Goal: Complete application form

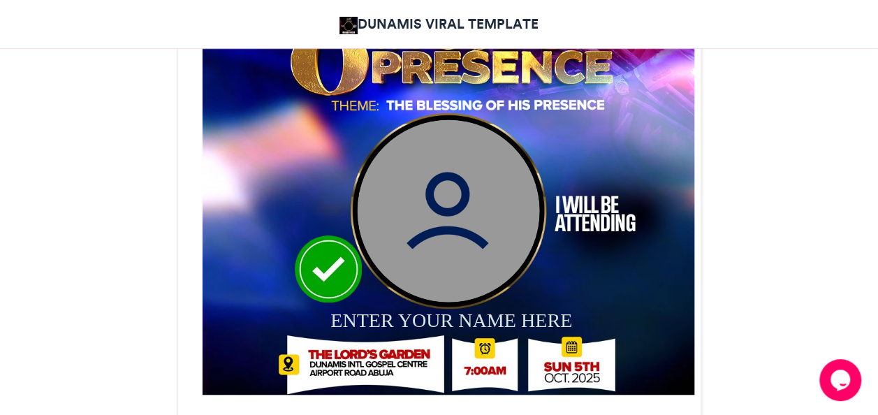
scroll to position [528, 0]
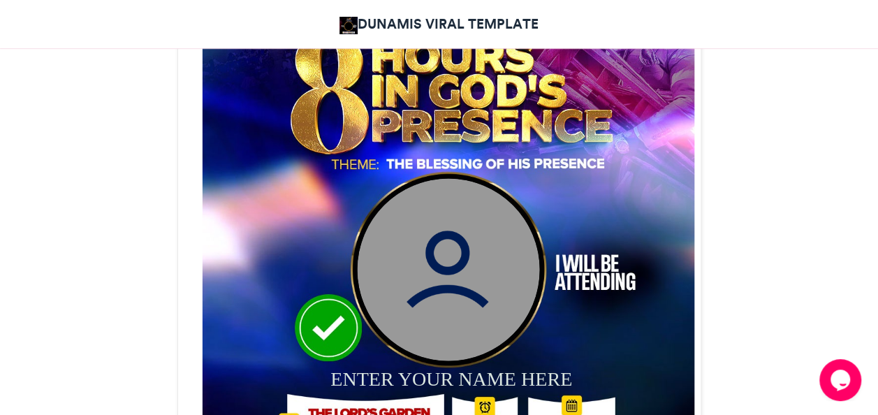
drag, startPoint x: 366, startPoint y: 381, endPoint x: 370, endPoint y: 370, distance: 11.9
click at [366, 380] on div "ENTER YOUR NAME HERE" at bounding box center [460, 377] width 261 height 27
click at [370, 371] on div "ENTER YOUR NAME HERE" at bounding box center [460, 377] width 261 height 27
click at [391, 376] on div "ENTER YOUR NAME HERE" at bounding box center [460, 377] width 261 height 27
click at [390, 374] on div "ENTER YOUR NAME HERE" at bounding box center [460, 377] width 261 height 27
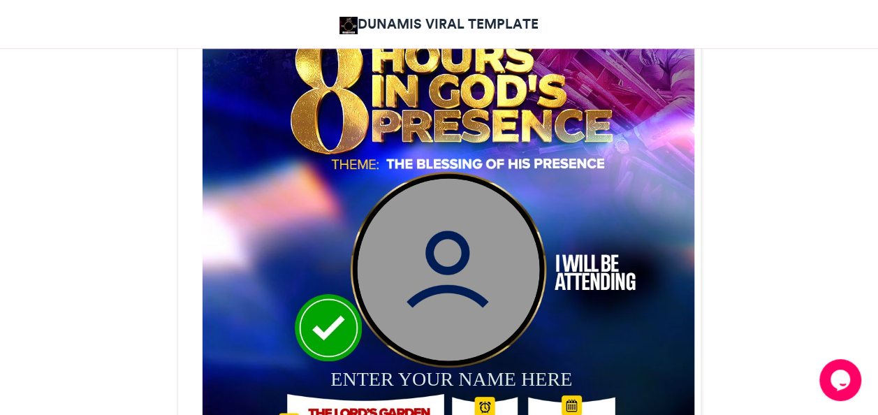
click at [392, 376] on div "ENTER YOUR NAME HERE" at bounding box center [460, 377] width 261 height 27
click at [434, 380] on div "ENTER YOUR NAME HERE" at bounding box center [460, 377] width 261 height 27
drag, startPoint x: 742, startPoint y: 331, endPoint x: 720, endPoint y: 348, distance: 27.4
click at [562, 368] on div "ENTER YOUR NAME HERE" at bounding box center [460, 377] width 261 height 27
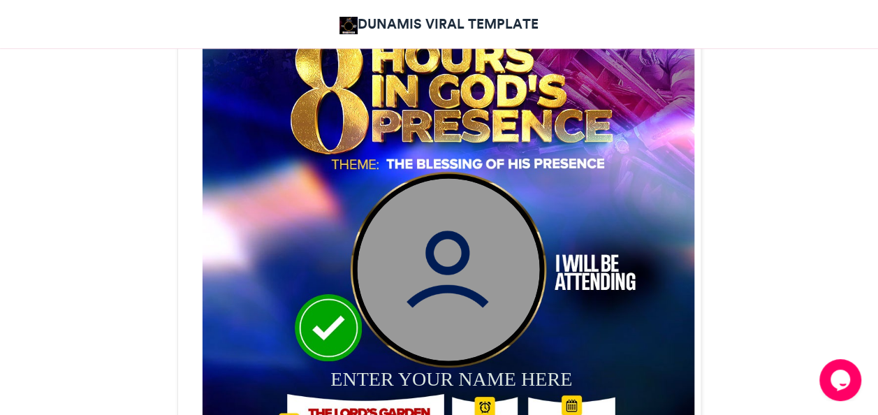
click at [565, 371] on div "ENTER YOUR NAME HERE" at bounding box center [460, 377] width 261 height 27
click at [559, 383] on div "ENTER YOUR NAME HERE" at bounding box center [460, 377] width 261 height 27
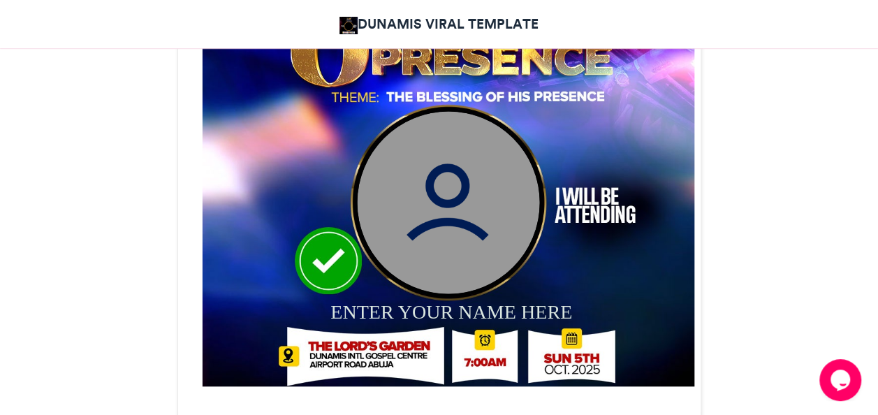
scroll to position [601, 0]
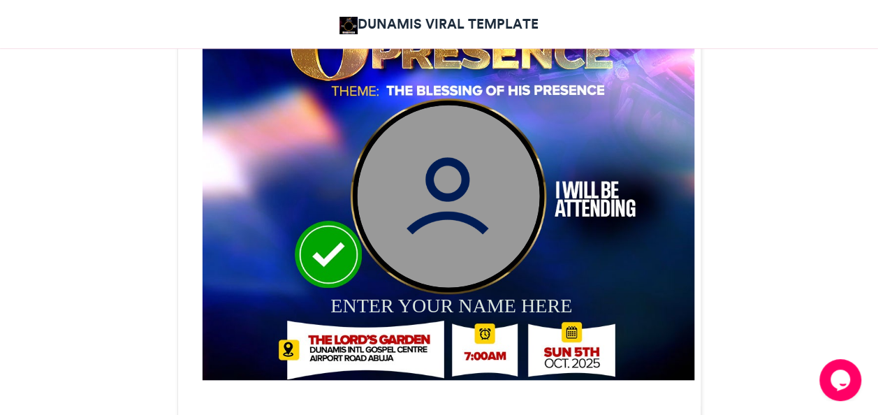
click at [354, 306] on div "ENTER YOUR NAME HERE" at bounding box center [460, 304] width 261 height 27
drag, startPoint x: 352, startPoint y: 304, endPoint x: 357, endPoint y: 292, distance: 13.1
click at [357, 293] on div "ENTER YOUR NAME HERE" at bounding box center [460, 304] width 261 height 27
click at [359, 293] on div "ENTER YOUR NAME HERE" at bounding box center [460, 304] width 261 height 27
click at [392, 300] on div "ENTER YOUR NAME HERE" at bounding box center [460, 304] width 261 height 27
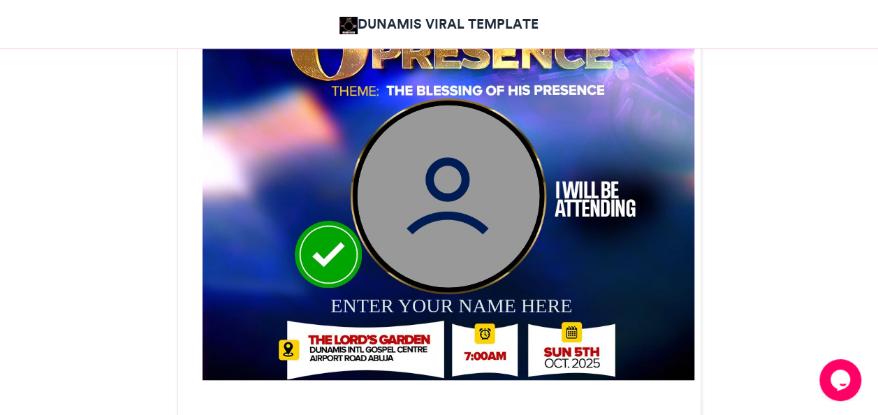
drag, startPoint x: 396, startPoint y: 306, endPoint x: 406, endPoint y: 302, distance: 10.4
click at [398, 306] on div "ENTER YOUR NAME HERE" at bounding box center [460, 304] width 261 height 27
click at [447, 236] on img at bounding box center [448, 195] width 182 height 182
click at [454, 186] on img at bounding box center [448, 195] width 182 height 182
click at [454, 188] on img at bounding box center [448, 195] width 182 height 182
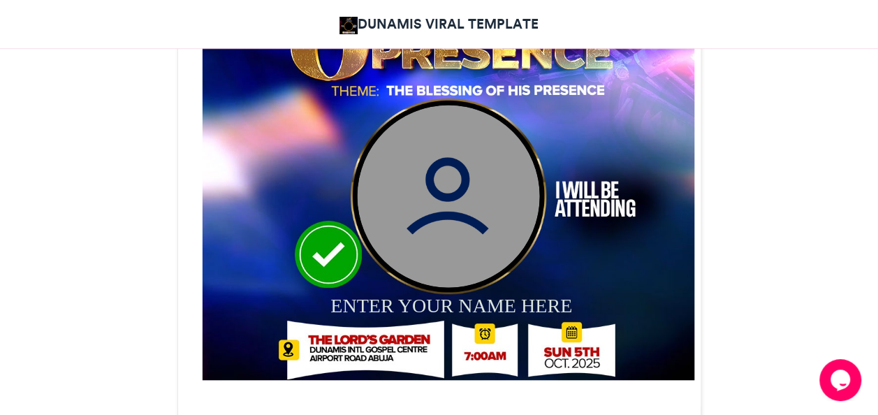
click at [451, 207] on img at bounding box center [448, 195] width 182 height 182
click at [451, 205] on img at bounding box center [448, 195] width 182 height 182
click at [320, 246] on img at bounding box center [448, 134] width 492 height 492
click at [320, 245] on img at bounding box center [448, 134] width 492 height 492
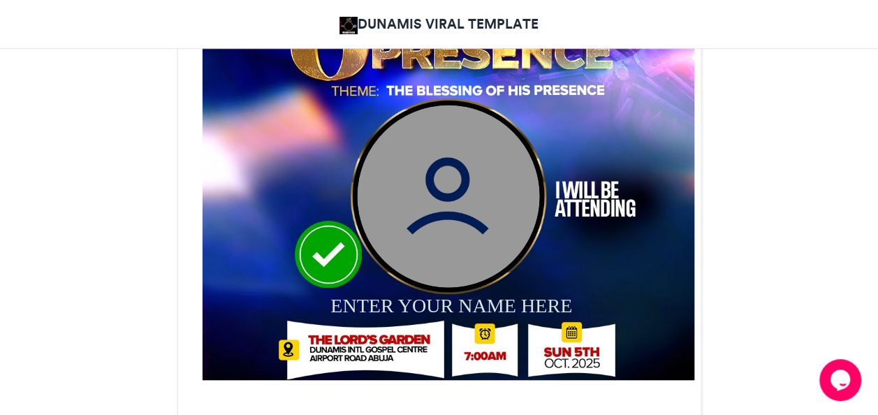
click at [321, 244] on img at bounding box center [448, 134] width 492 height 492
click at [385, 303] on div "ENTER YOUR NAME HERE" at bounding box center [460, 304] width 261 height 27
drag, startPoint x: 387, startPoint y: 303, endPoint x: 409, endPoint y: 303, distance: 22.3
click at [394, 303] on div "ENTER YOUR NAME HERE" at bounding box center [460, 304] width 261 height 27
click at [554, 299] on div "ENTER YOUR NAME HERE" at bounding box center [460, 304] width 261 height 27
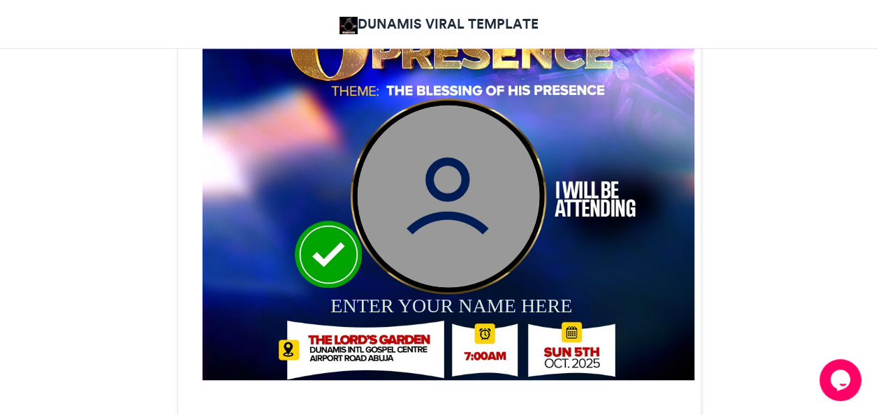
click at [554, 299] on div "ENTER YOUR NAME HERE" at bounding box center [460, 304] width 261 height 27
click at [553, 300] on div "ENTER YOUR NAME HERE" at bounding box center [460, 304] width 261 height 27
drag, startPoint x: 552, startPoint y: 300, endPoint x: 545, endPoint y: 300, distance: 7.7
click at [545, 300] on div "ENTER YOUR NAME HERE" at bounding box center [460, 304] width 261 height 27
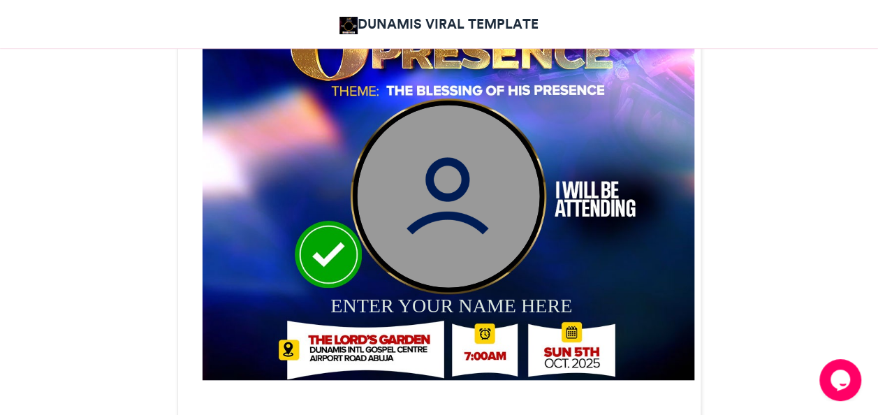
click at [538, 301] on div "ENTER YOUR NAME HERE" at bounding box center [460, 304] width 261 height 27
click at [505, 307] on div "ENTER YOUR NAME HERE" at bounding box center [460, 304] width 261 height 27
click at [342, 253] on img at bounding box center [448, 134] width 492 height 492
click at [341, 253] on img at bounding box center [448, 134] width 492 height 492
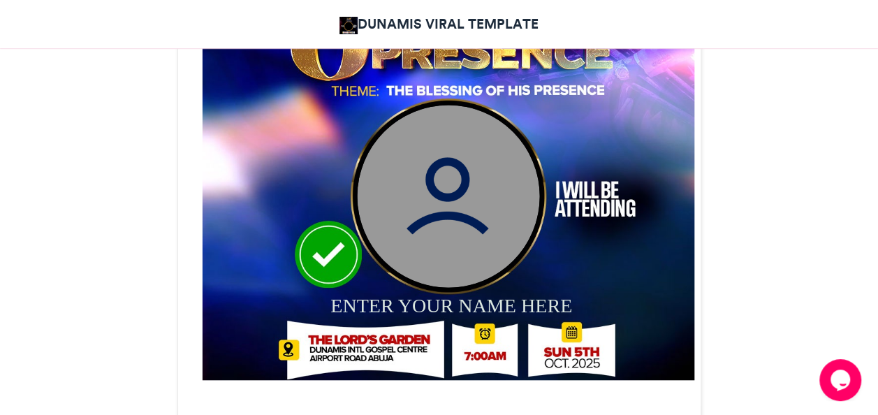
click at [420, 183] on img at bounding box center [448, 195] width 182 height 182
click at [422, 184] on img at bounding box center [448, 195] width 182 height 182
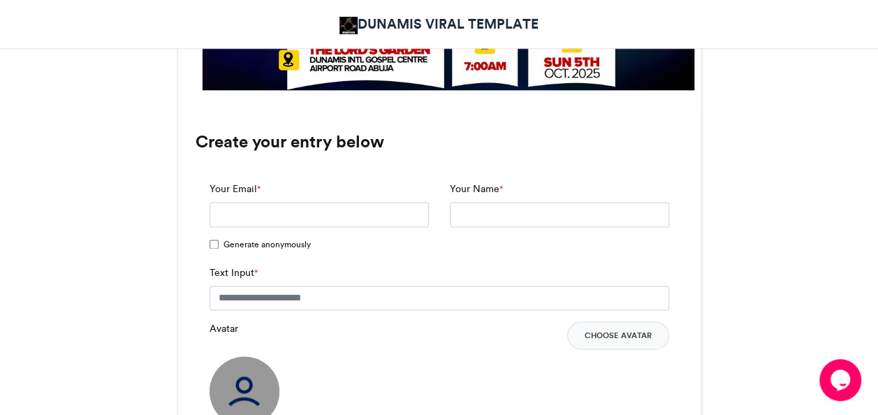
scroll to position [892, 0]
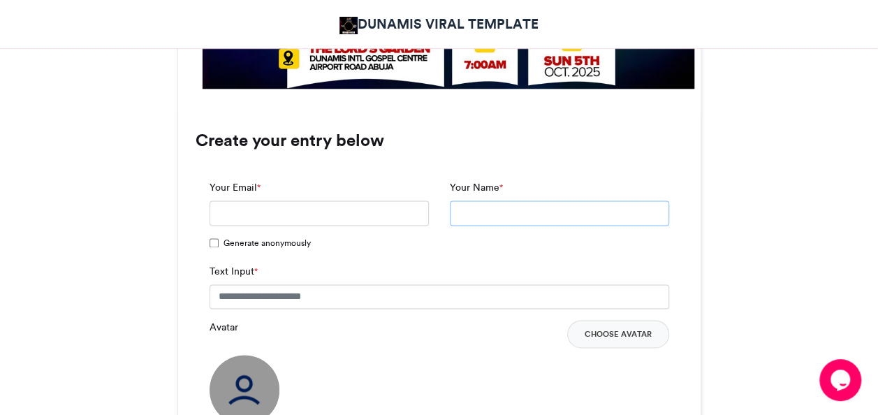
click at [478, 217] on input "Your Name *" at bounding box center [559, 212] width 219 height 25
click at [510, 212] on input "**********" at bounding box center [559, 212] width 219 height 25
type input "**********"
click at [293, 222] on input "Your Email *" at bounding box center [318, 212] width 219 height 25
type input "**********"
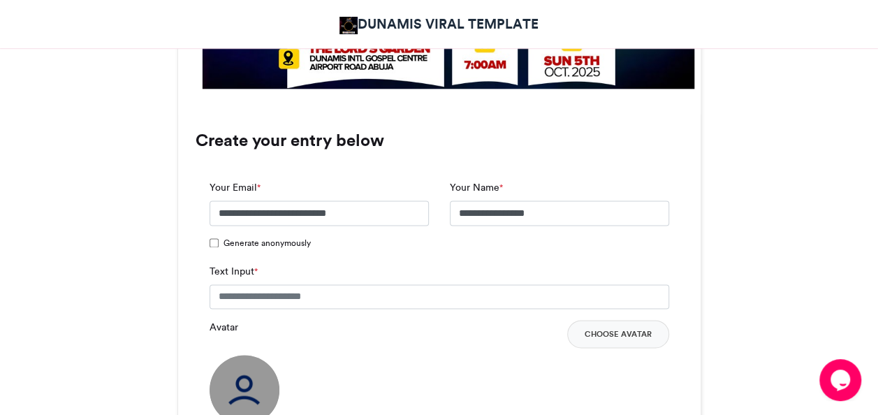
click at [208, 242] on div "Generate anonymously" at bounding box center [439, 250] width 480 height 27
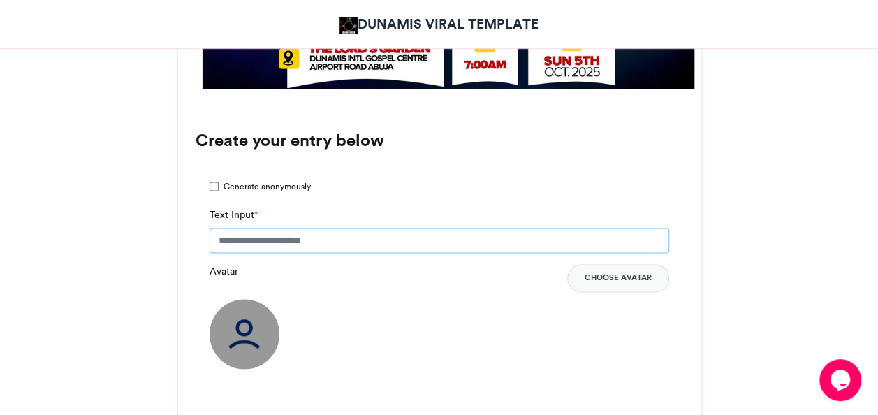
click at [232, 242] on input "Text Input *" at bounding box center [438, 240] width 459 height 25
click at [230, 237] on input "Text Input *" at bounding box center [438, 240] width 459 height 25
